Goal: Task Accomplishment & Management: Manage account settings

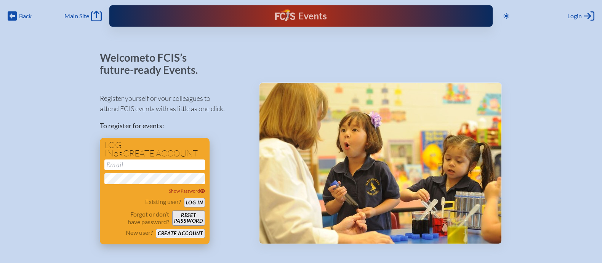
type input "[EMAIL_ADDRESS][DOMAIN_NAME]"
click at [195, 204] on button "Log in" at bounding box center [194, 203] width 21 height 10
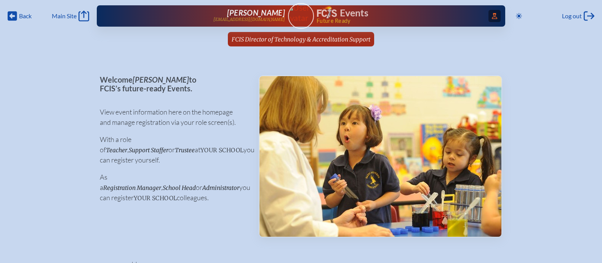
click at [493, 17] on icon at bounding box center [494, 16] width 5 height 6
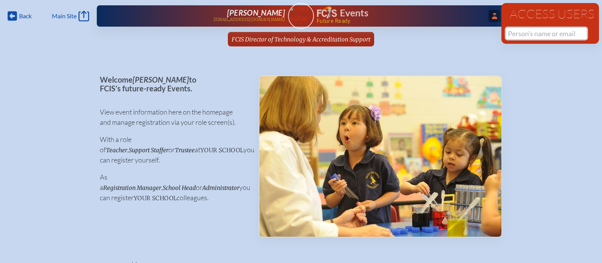
click at [519, 35] on input "text" at bounding box center [546, 33] width 81 height 11
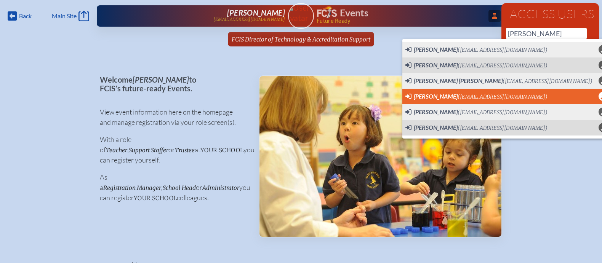
click at [510, 92] on span "Teri Alderman (talderman@rpds.com) User Profile" at bounding box center [506, 97] width 202 height 10
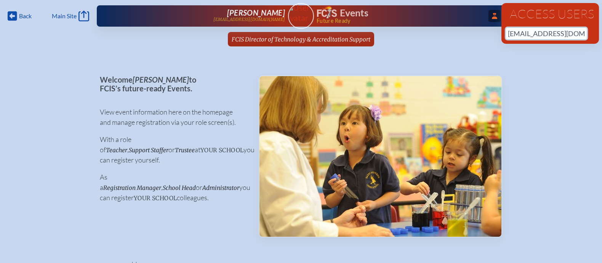
click at [574, 35] on input "[EMAIL_ADDRESS][DOMAIN_NAME]" at bounding box center [546, 33] width 81 height 11
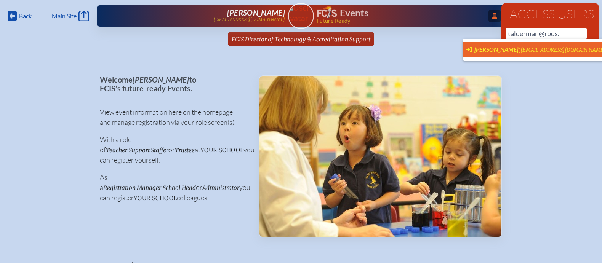
click at [543, 46] on span "Teri Alderman (talderman@rpds.com)" at bounding box center [537, 50] width 142 height 8
type input "[EMAIL_ADDRESS][DOMAIN_NAME]"
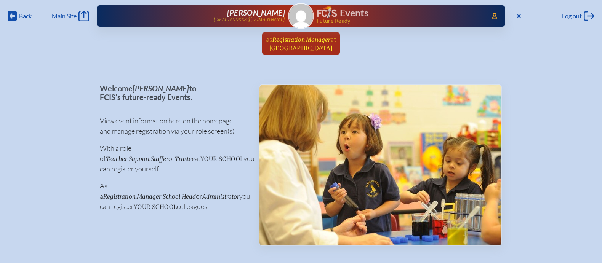
click at [315, 43] on span "at [GEOGRAPHIC_DATA]" at bounding box center [302, 43] width 67 height 17
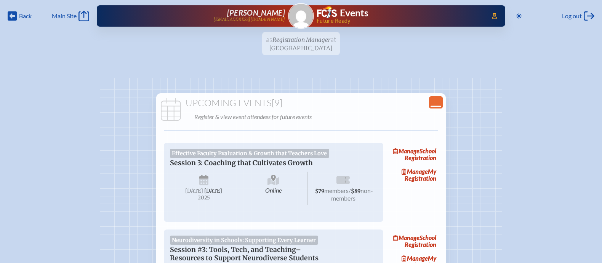
click at [435, 101] on icon "Close Console" at bounding box center [435, 102] width 11 height 11
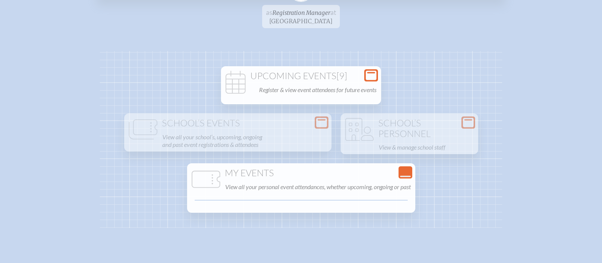
scroll to position [35, 0]
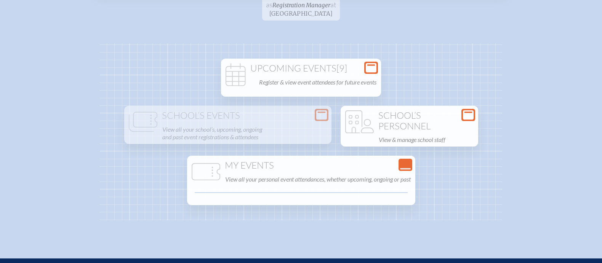
click at [409, 119] on h1 "School’s Personnel" at bounding box center [408, 120] width 131 height 21
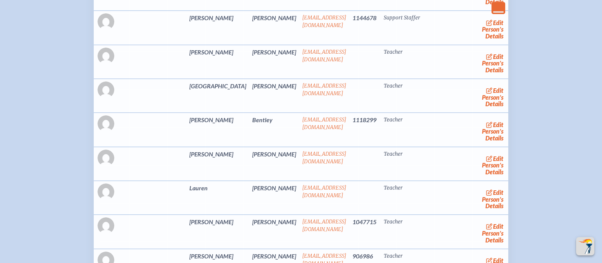
scroll to position [356, 0]
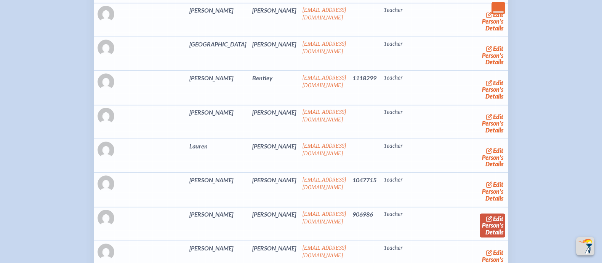
click at [481, 223] on link "edit Person’s Details" at bounding box center [492, 226] width 26 height 24
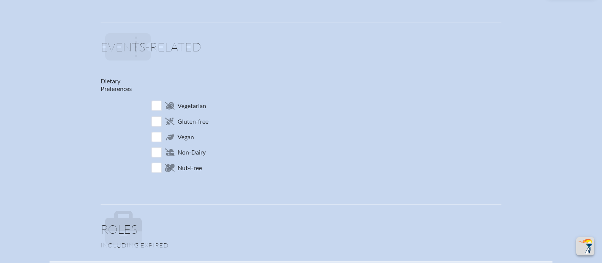
scroll to position [340, 0]
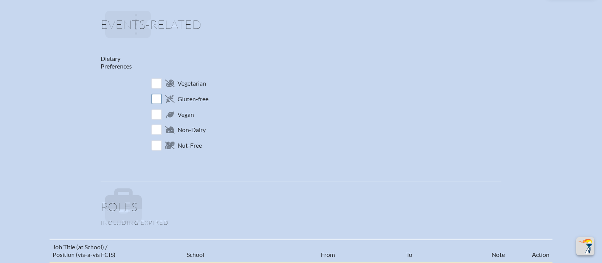
click at [160, 96] on input "checkbox" at bounding box center [156, 98] width 13 height 13
checkbox input "true"
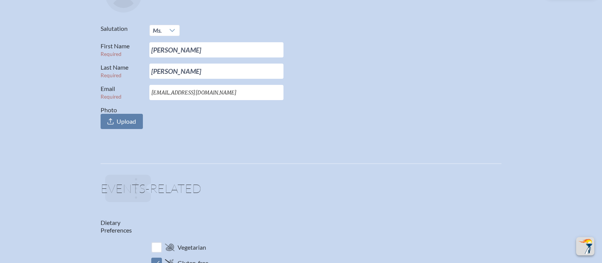
scroll to position [0, 0]
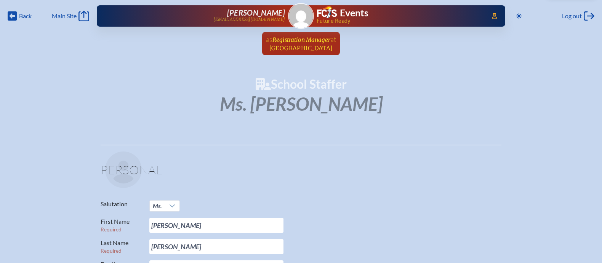
click at [316, 42] on span "Registration Manager" at bounding box center [301, 39] width 58 height 7
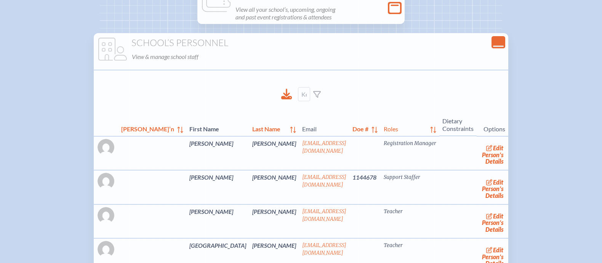
scroll to position [156, 0]
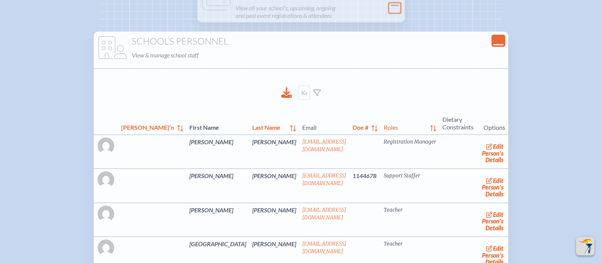
scroll to position [675, 0]
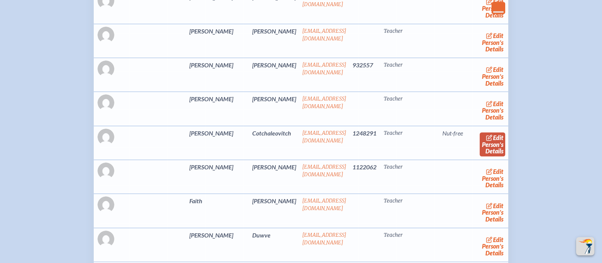
click at [479, 142] on link "edit Person’s Details" at bounding box center [492, 145] width 26 height 24
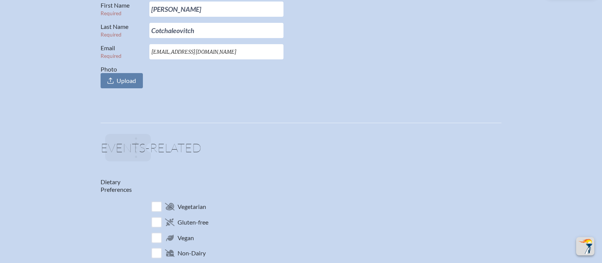
scroll to position [299, 0]
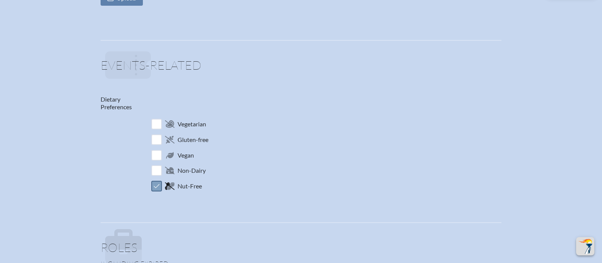
click at [155, 182] on input "checkbox" at bounding box center [156, 185] width 13 height 13
checkbox input "false"
click at [157, 136] on input "checkbox" at bounding box center [156, 139] width 13 height 13
checkbox input "true"
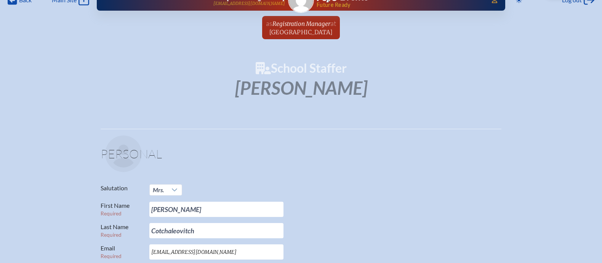
scroll to position [16, 0]
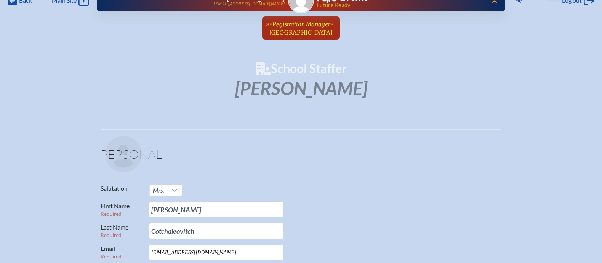
click at [300, 21] on span "Registration Manager" at bounding box center [301, 24] width 58 height 7
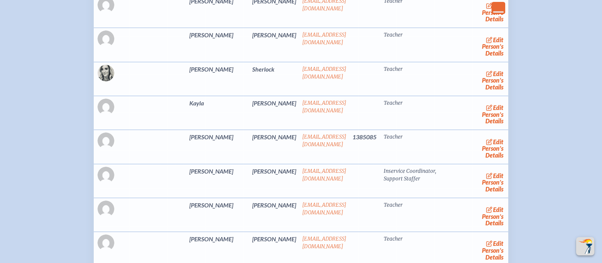
scroll to position [1998, 0]
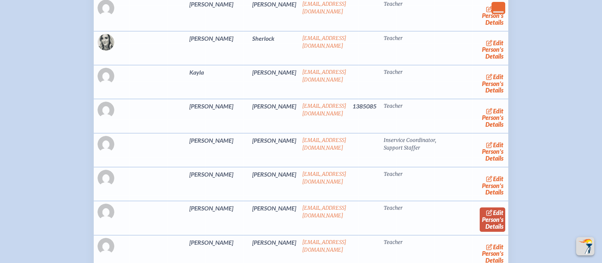
click at [481, 217] on link "edit Person’s Details" at bounding box center [492, 220] width 26 height 24
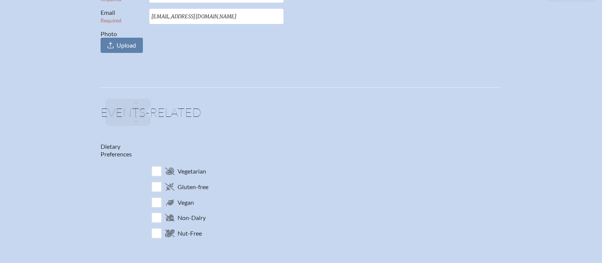
scroll to position [288, 0]
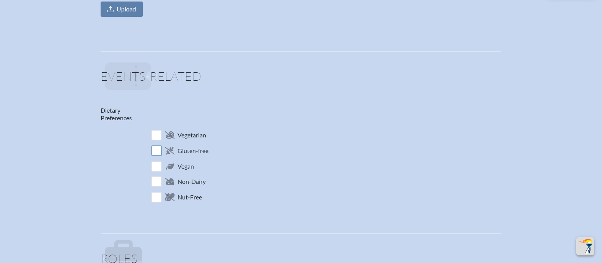
click at [161, 151] on input "checkbox" at bounding box center [156, 150] width 13 height 13
checkbox input "true"
